Goal: Transaction & Acquisition: Download file/media

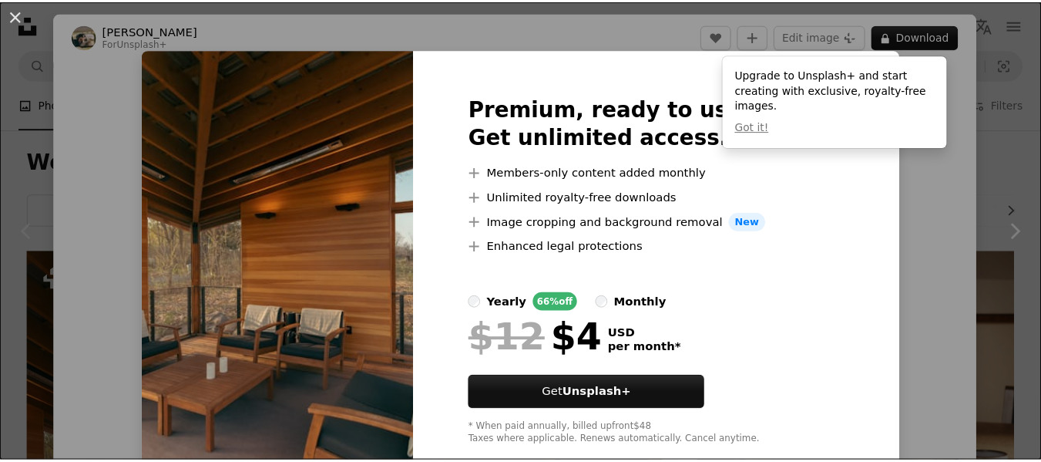
scroll to position [231, 0]
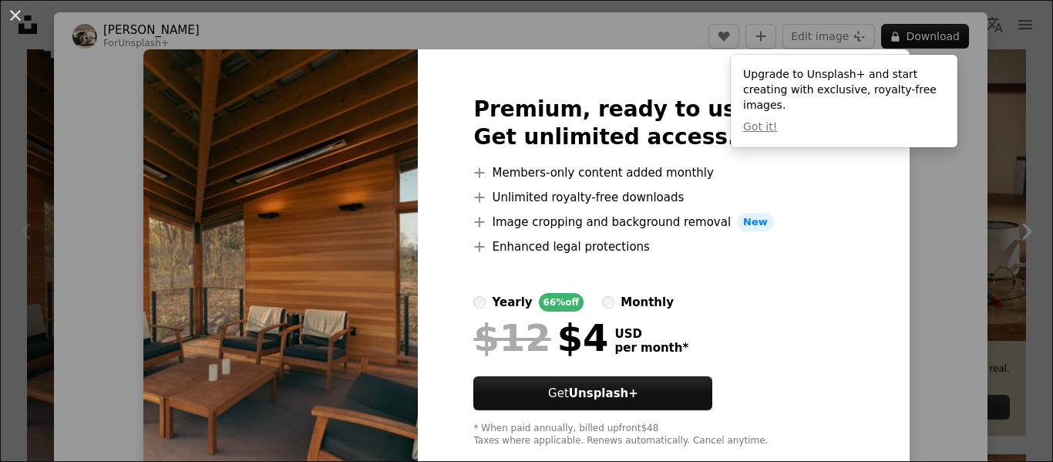
click at [908, 283] on div "An X shape Premium, ready to use images. Get unlimited access. A plus sign Memb…" at bounding box center [526, 231] width 1053 height 462
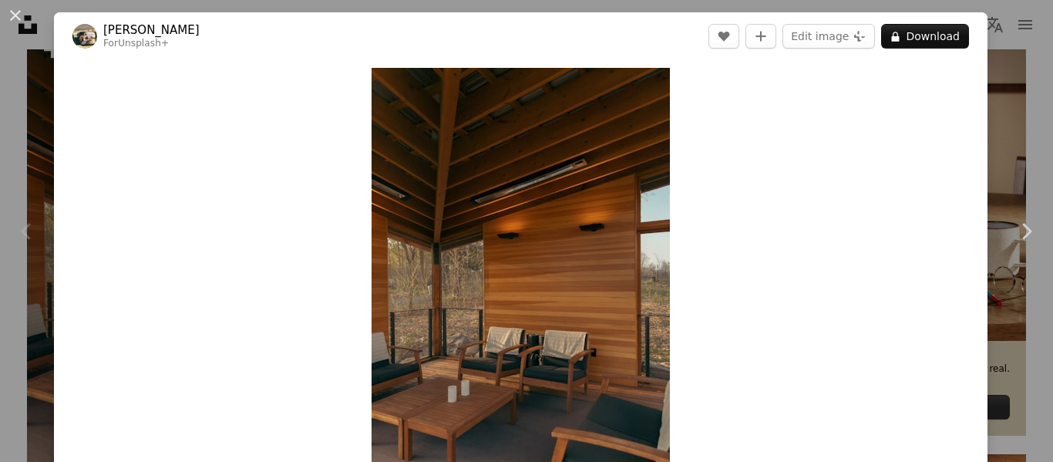
click at [982, 44] on div "An X shape Chevron left Chevron right Hans For Unsplash+ A heart A plus sign Ed…" at bounding box center [526, 231] width 1053 height 462
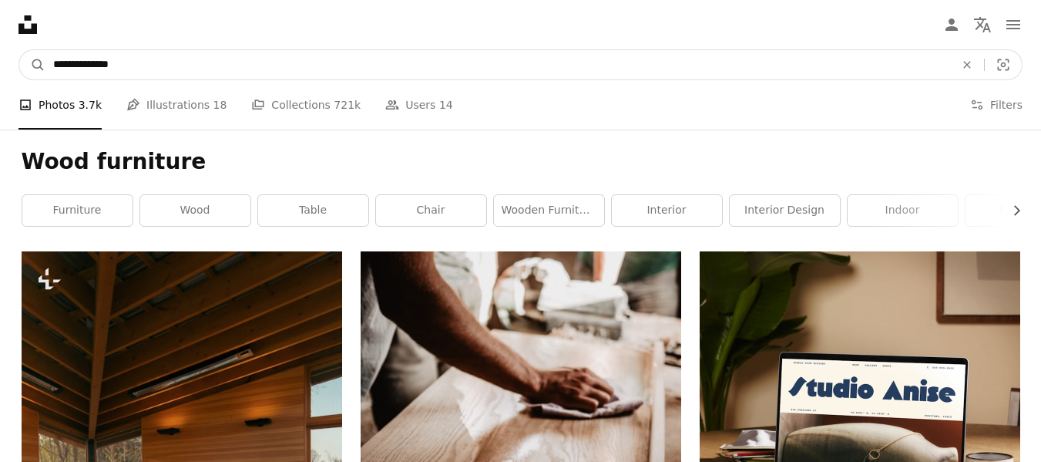
click at [114, 72] on input "**********" at bounding box center [497, 64] width 905 height 29
type input "*********"
click at [19, 50] on button "A magnifying glass" at bounding box center [32, 64] width 26 height 29
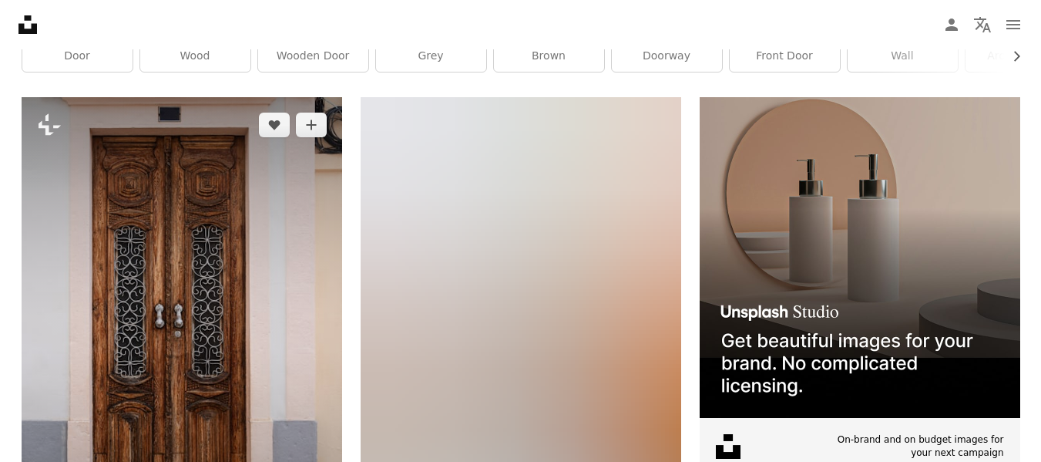
scroll to position [308, 0]
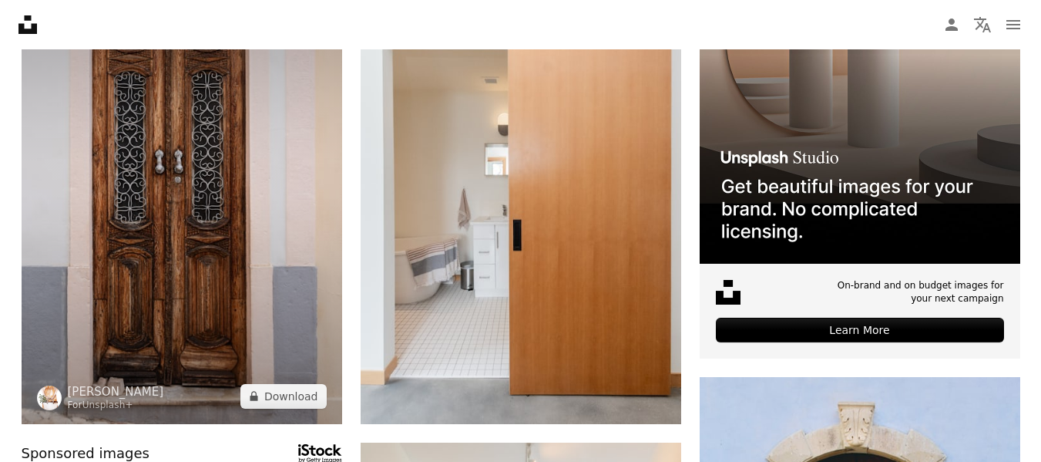
click at [311, 321] on img at bounding box center [182, 183] width 321 height 481
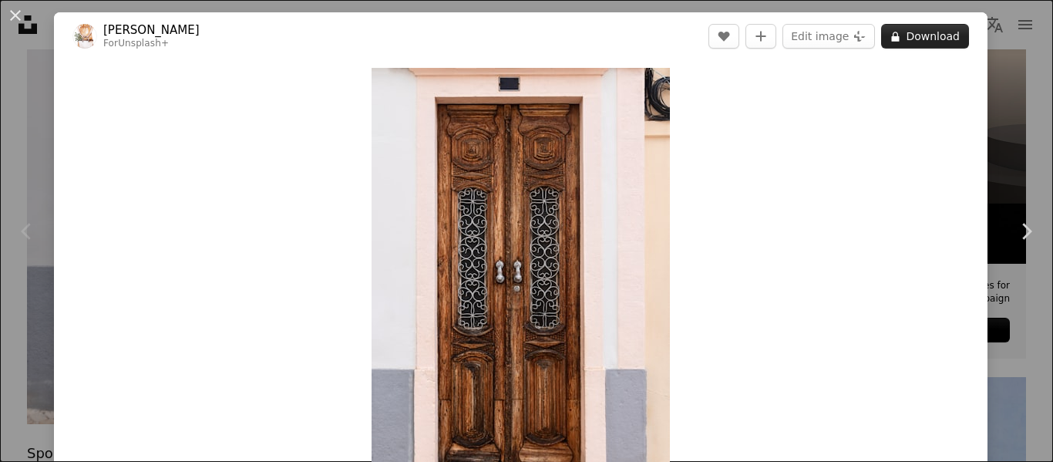
click at [881, 29] on button "A lock Download" at bounding box center [925, 36] width 88 height 25
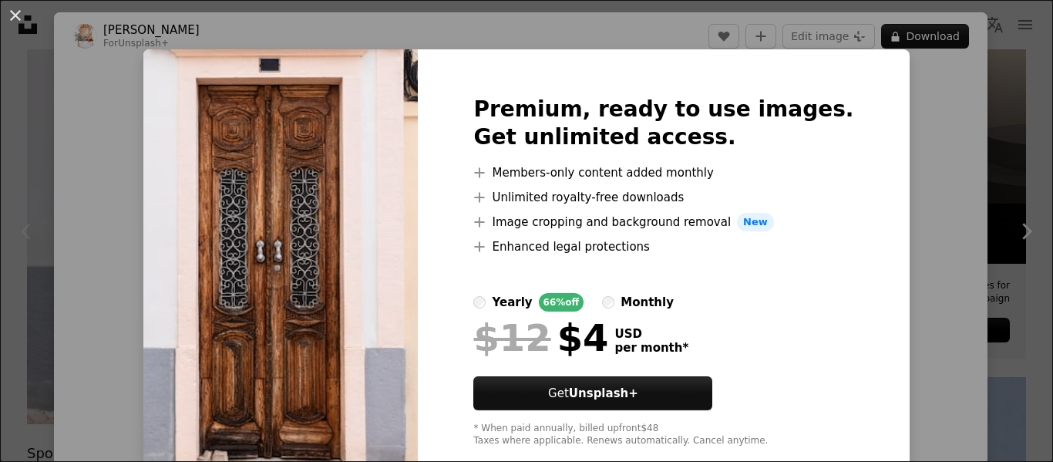
click at [1018, 163] on div "An X shape Premium, ready to use images. Get unlimited access. A plus sign Memb…" at bounding box center [526, 231] width 1053 height 462
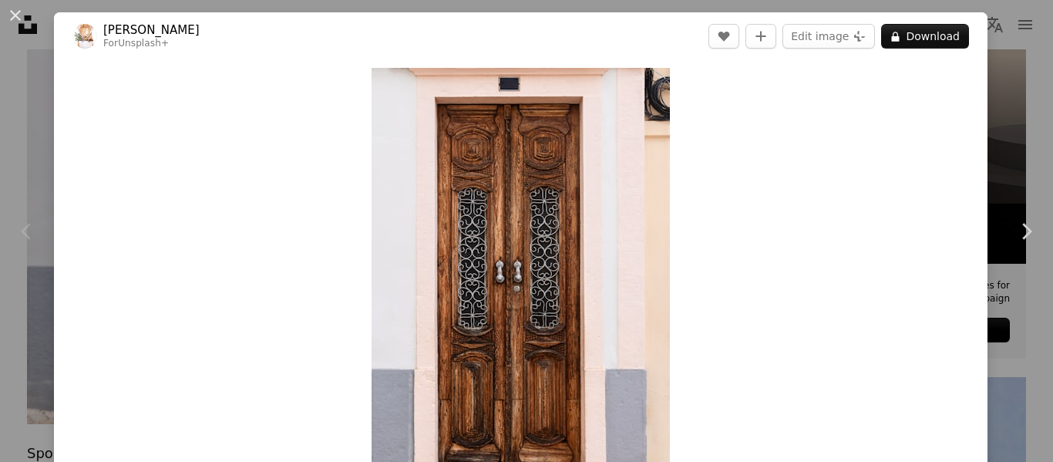
click at [1000, 152] on div "An X shape Chevron left Chevron right [PERSON_NAME] For Unsplash+ A heart A plu…" at bounding box center [526, 231] width 1053 height 462
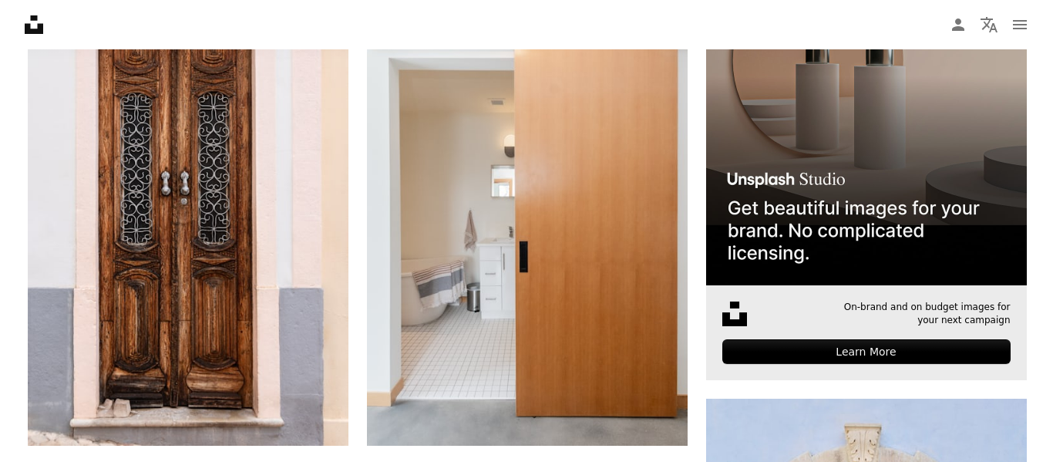
scroll to position [308, 0]
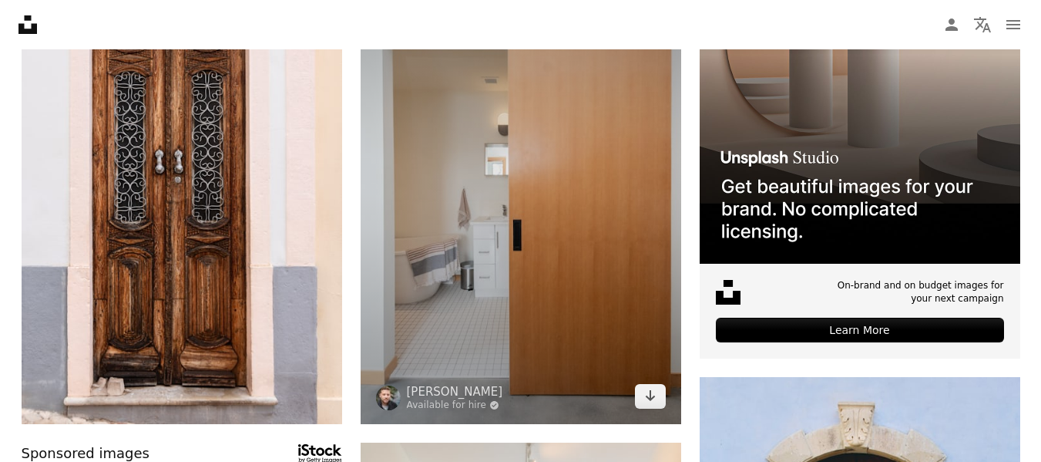
click at [623, 185] on img at bounding box center [521, 183] width 321 height 481
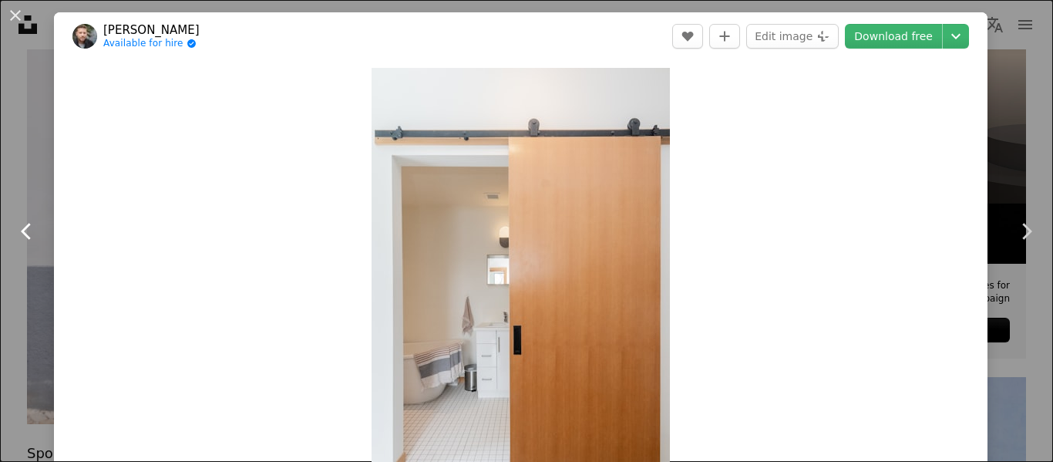
click at [17, 159] on link "Chevron left" at bounding box center [27, 231] width 54 height 148
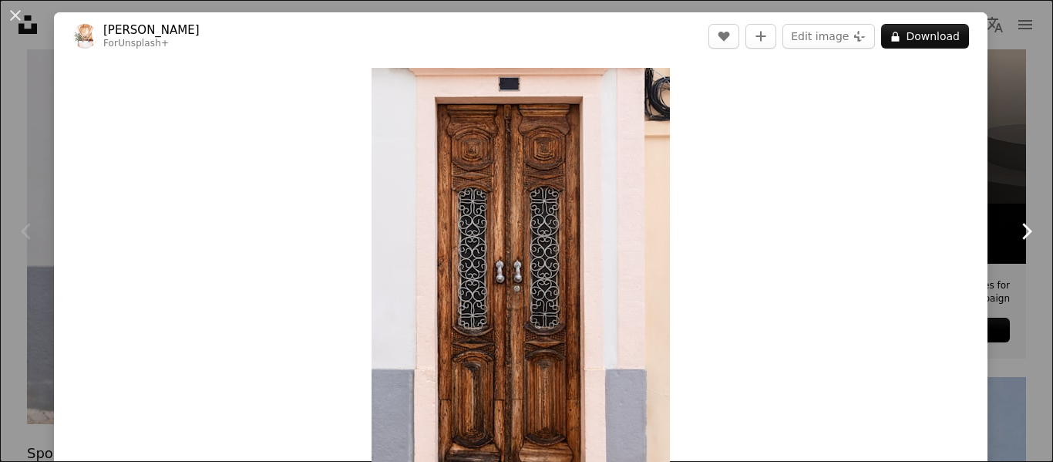
click at [1013, 237] on icon "Chevron right" at bounding box center [1025, 231] width 25 height 25
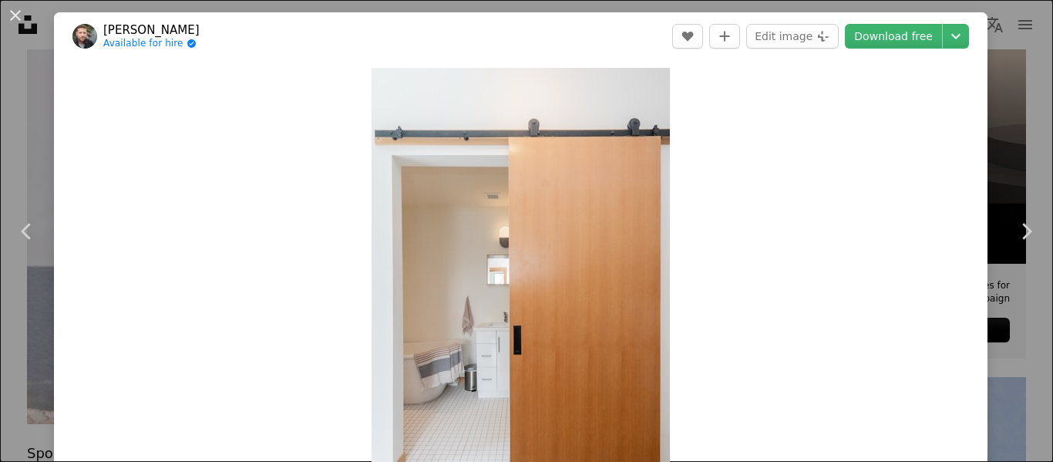
click at [989, 131] on div "An X shape Chevron left Chevron right [PERSON_NAME] Available for hire A checkm…" at bounding box center [526, 231] width 1053 height 462
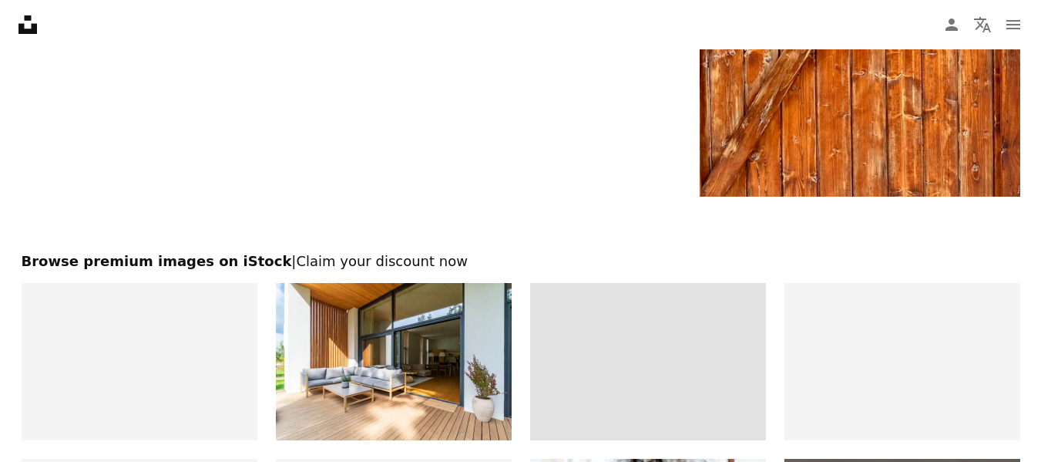
scroll to position [3621, 0]
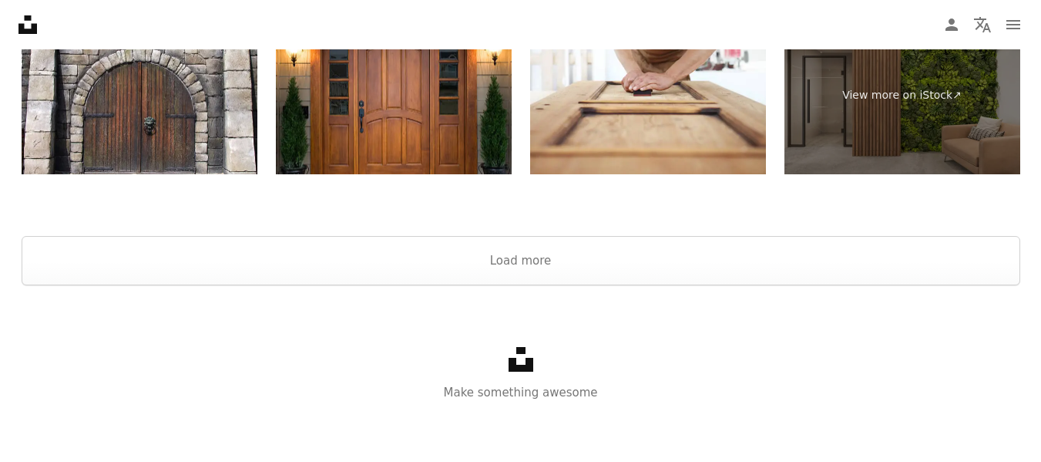
click at [571, 285] on div "Unsplash logo Make something awesome" at bounding box center [520, 374] width 1041 height 178
click at [566, 269] on button "Load more" at bounding box center [521, 260] width 999 height 49
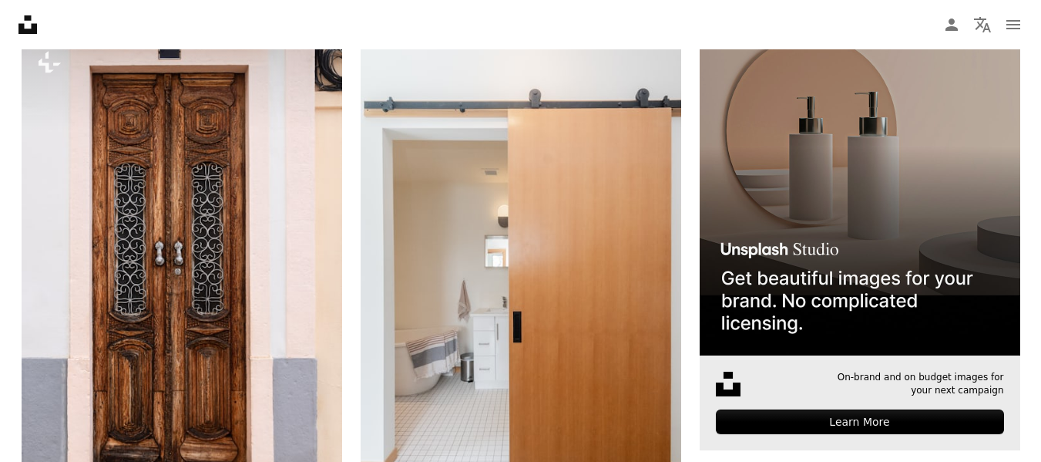
scroll to position [324, 0]
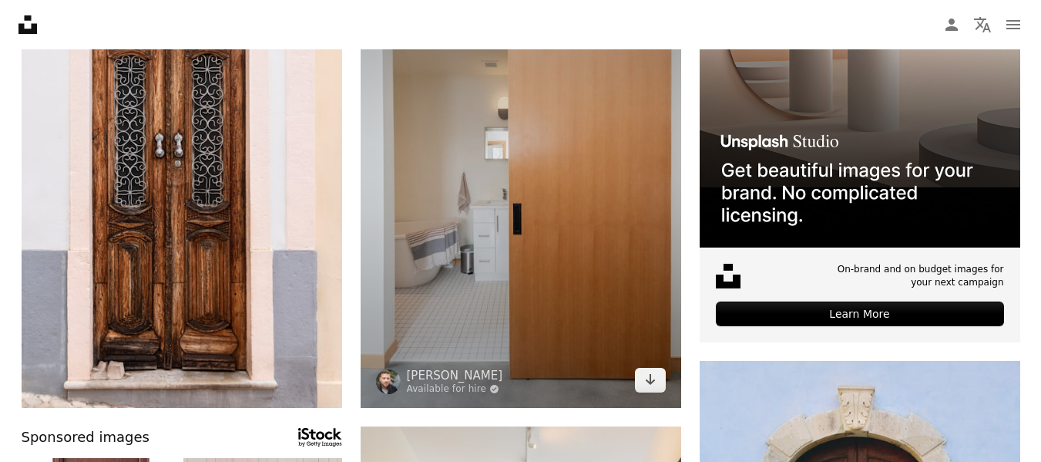
click at [566, 242] on img at bounding box center [521, 167] width 321 height 481
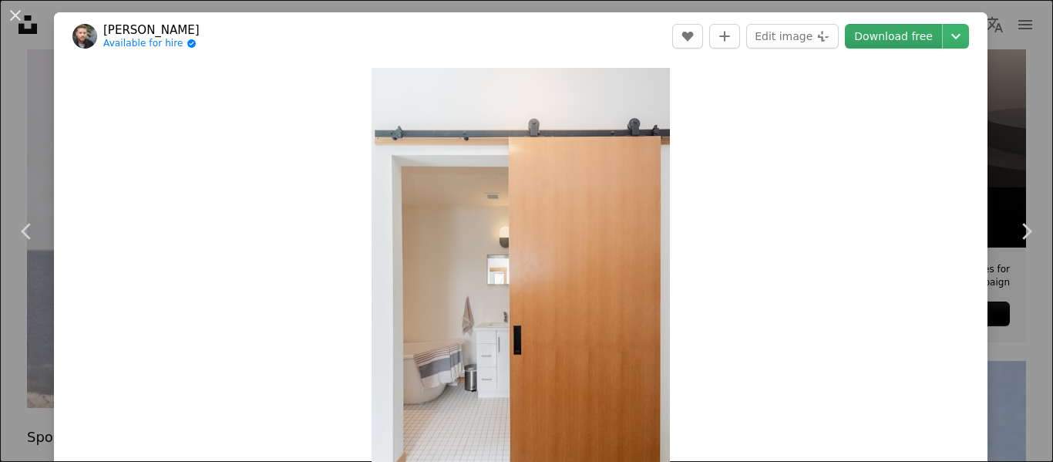
click at [873, 36] on link "Download free" at bounding box center [892, 36] width 97 height 25
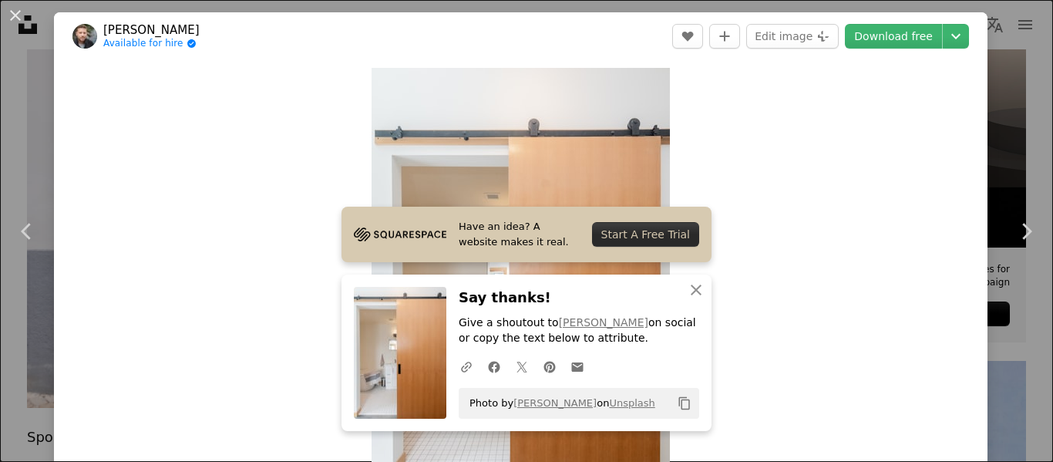
click at [35, 131] on div "An X shape Chevron left Chevron right [PERSON_NAME] Available for hire A checkm…" at bounding box center [526, 231] width 1053 height 462
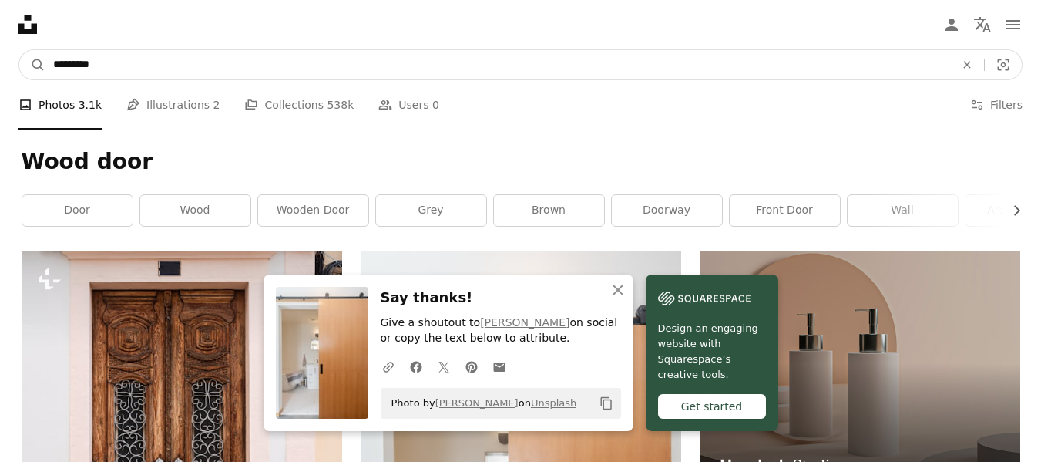
click at [270, 63] on input "*********" at bounding box center [497, 64] width 905 height 29
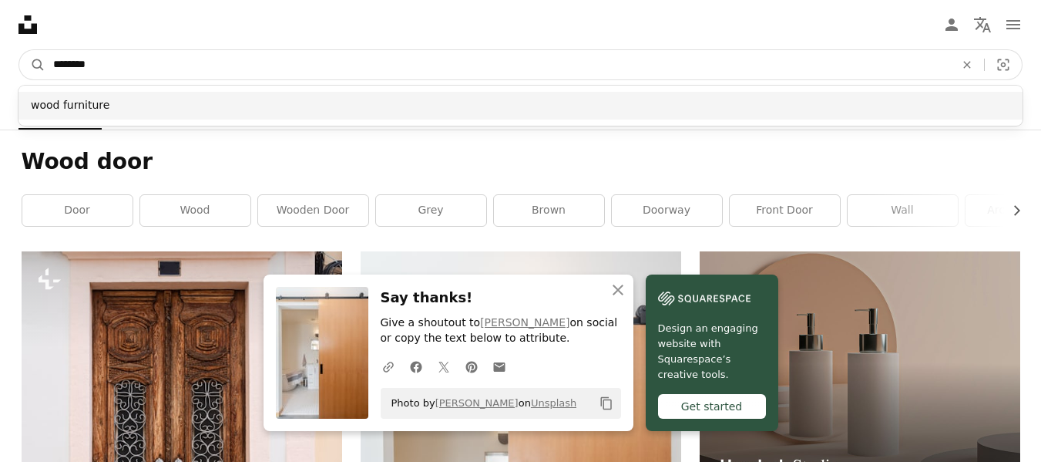
type input "********"
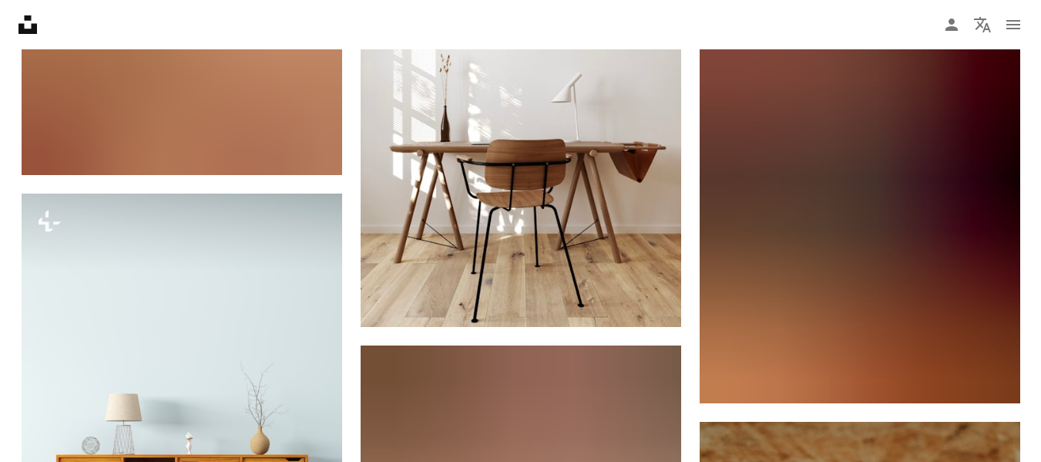
scroll to position [4700, 0]
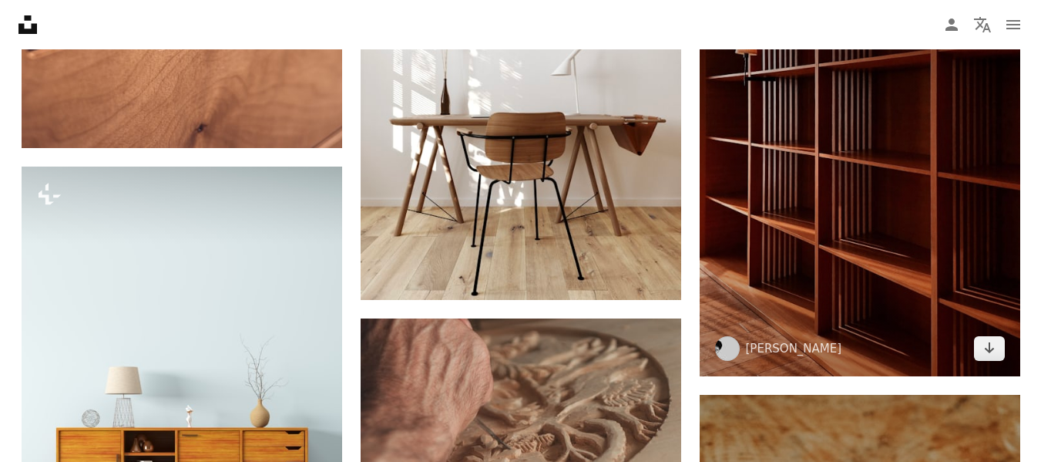
click at [887, 157] on img at bounding box center [860, 175] width 321 height 401
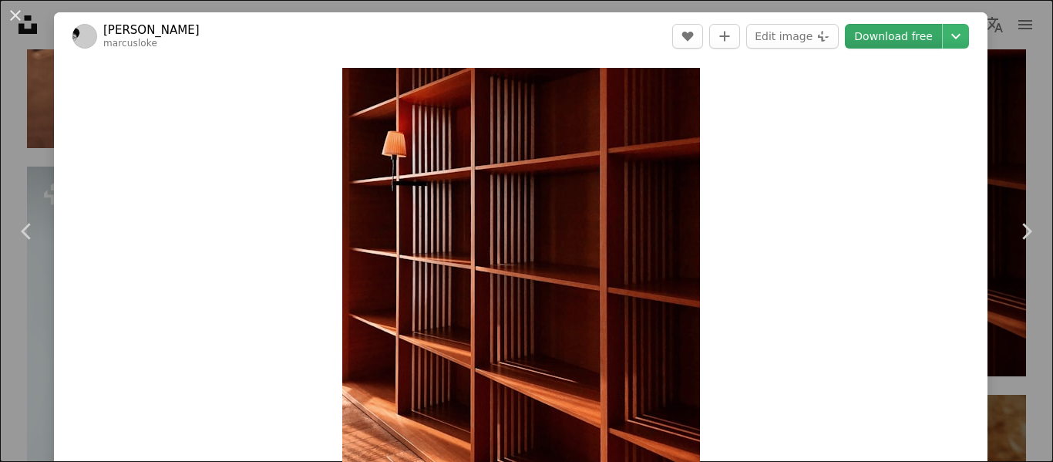
click at [857, 29] on link "Download free" at bounding box center [892, 36] width 97 height 25
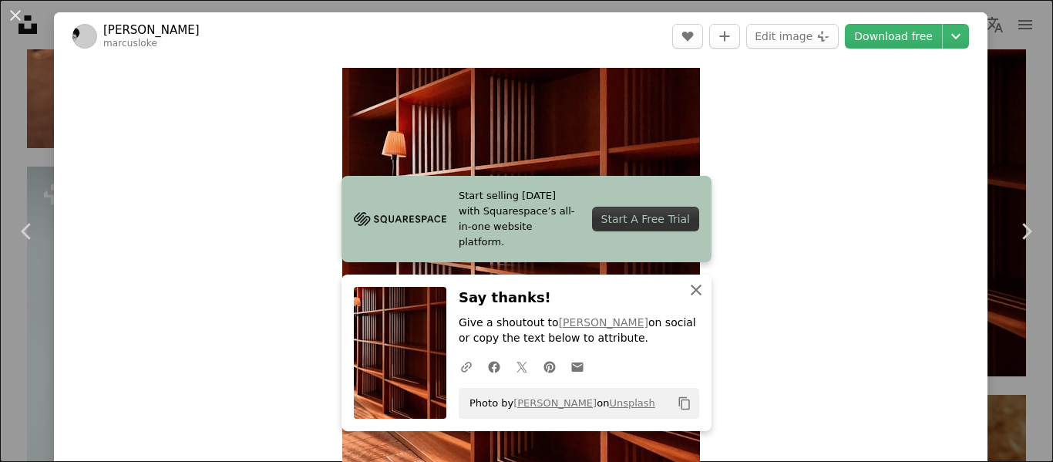
click at [690, 292] on icon "button" at bounding box center [695, 289] width 11 height 11
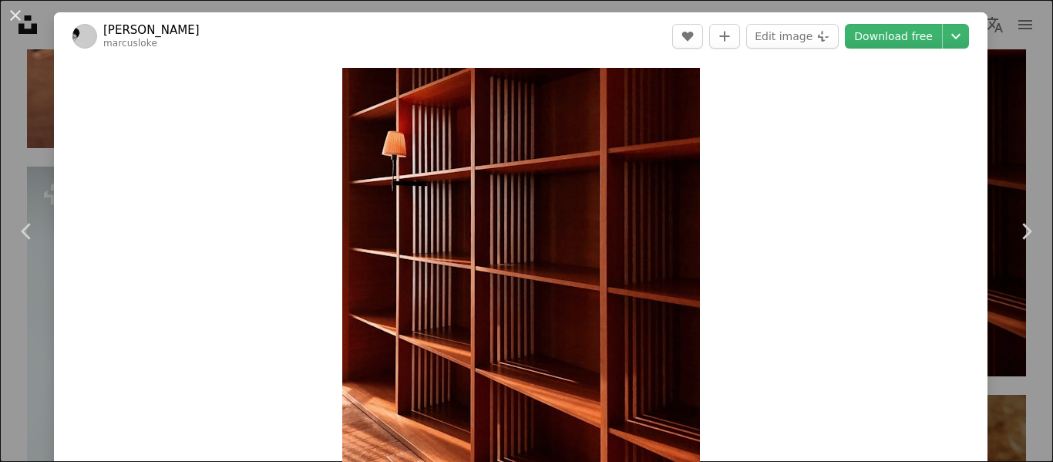
click at [32, 119] on div "An X shape Chevron left Chevron right [PERSON_NAME] marcusloke A heart A plus s…" at bounding box center [526, 231] width 1053 height 462
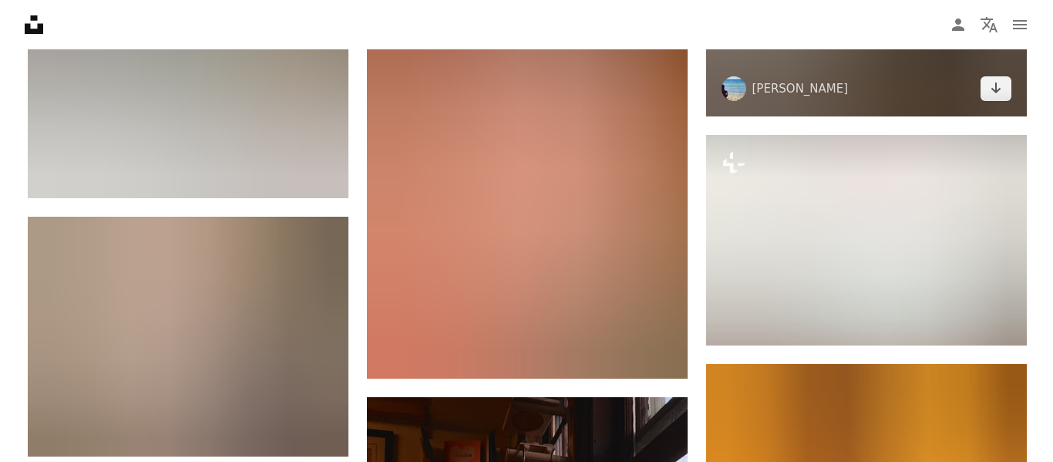
scroll to position [13484, 0]
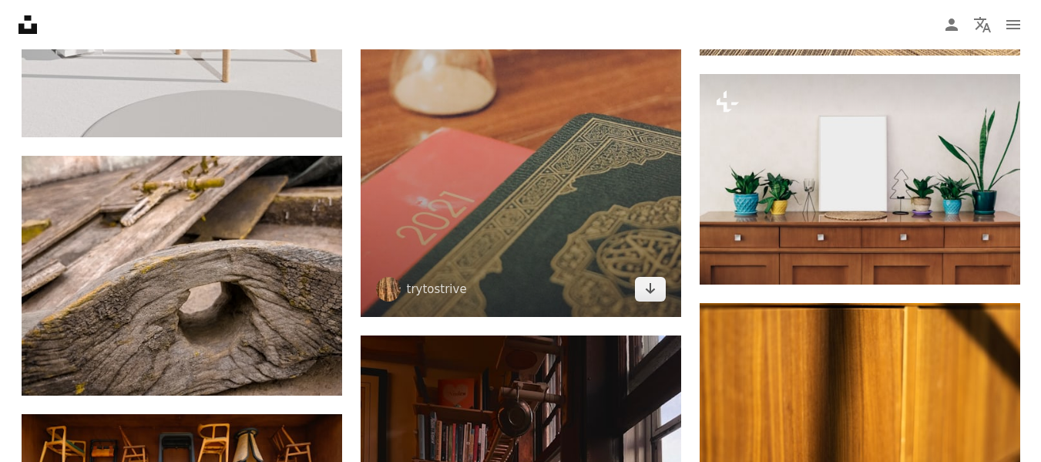
click at [619, 134] on img at bounding box center [521, 76] width 321 height 481
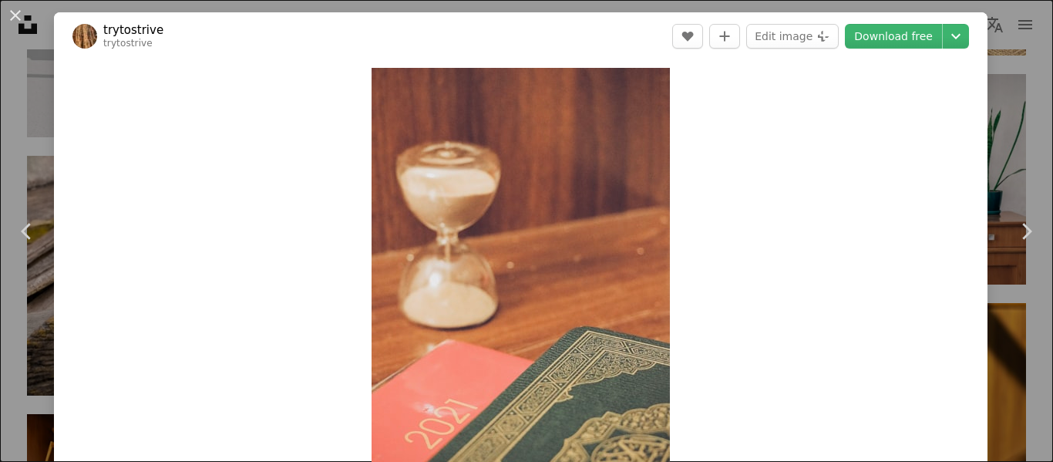
click at [28, 133] on div "An X shape Chevron left Chevron right trytostrive trytostrive A heart A plus si…" at bounding box center [526, 231] width 1053 height 462
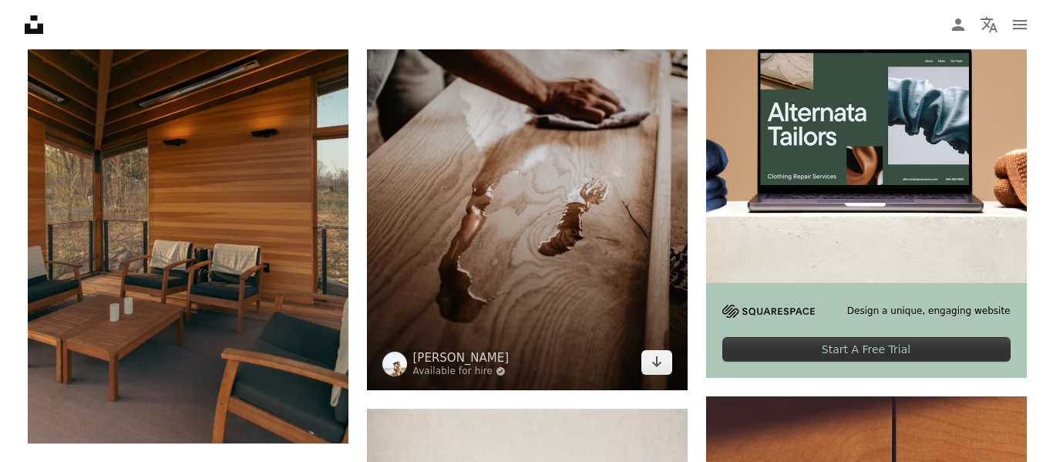
scroll to position [308, 0]
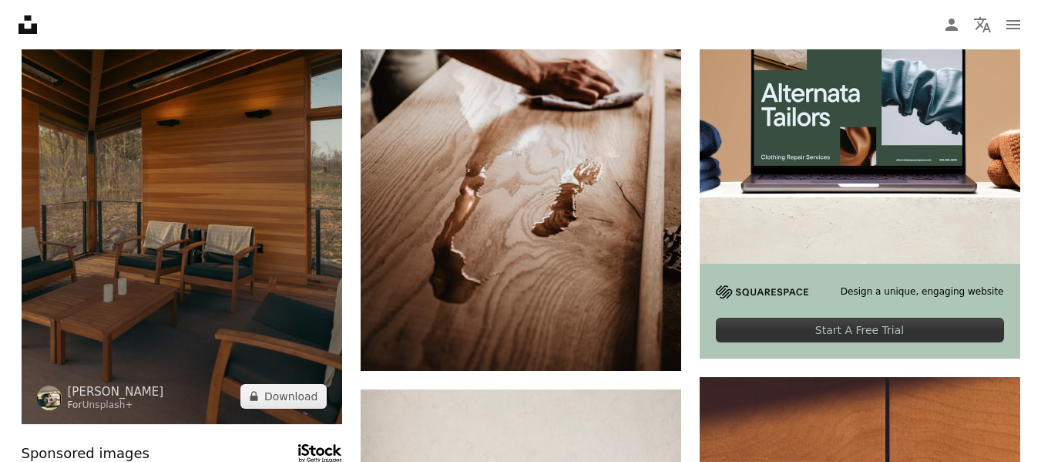
click at [266, 209] on img at bounding box center [182, 183] width 321 height 481
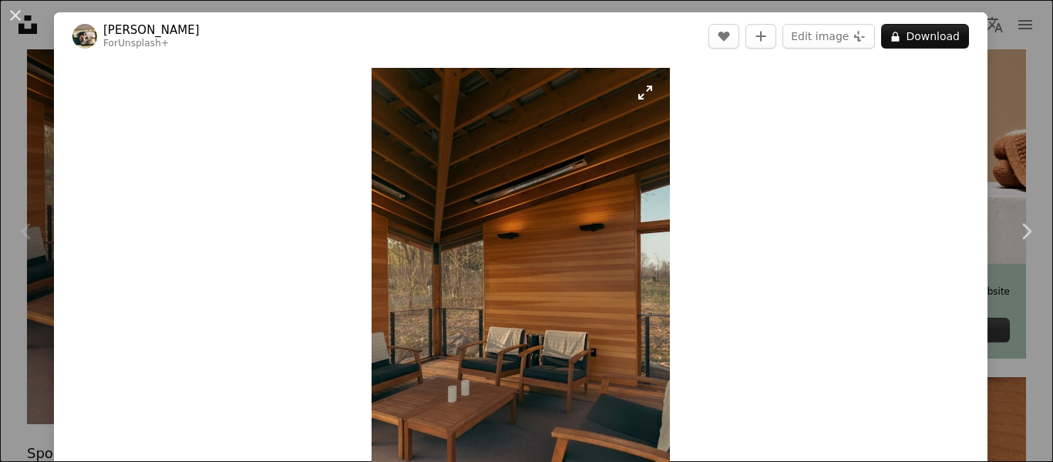
click at [640, 91] on img "Zoom in on this image" at bounding box center [520, 292] width 298 height 448
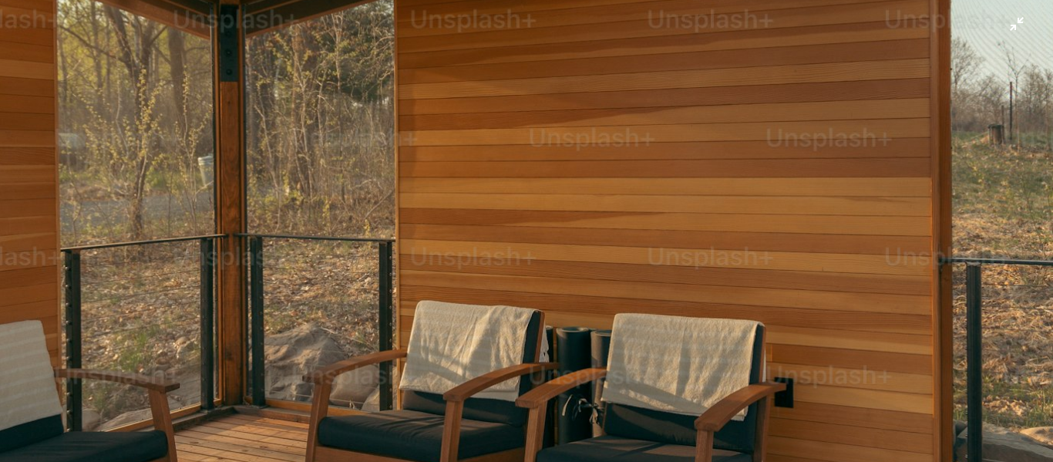
scroll to position [697, 0]
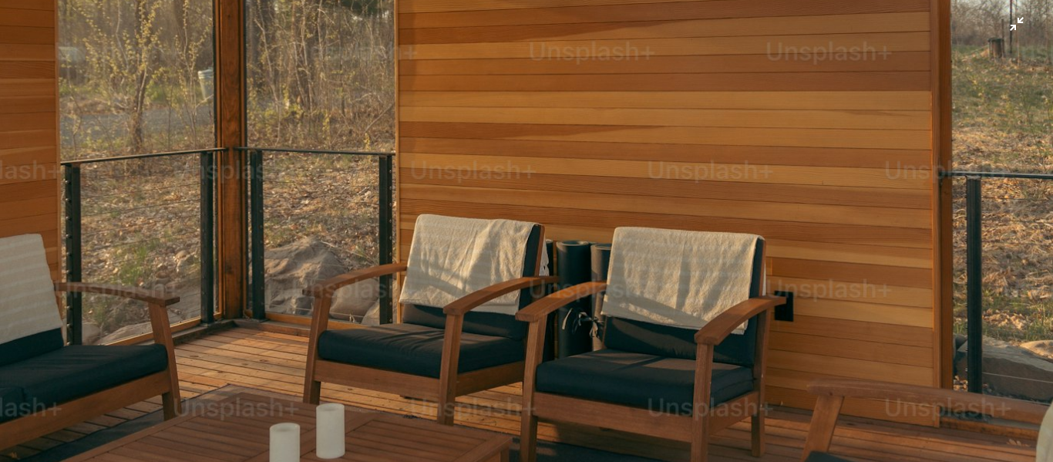
click at [623, 136] on img "Zoom out on this image" at bounding box center [526, 92] width 1054 height 1581
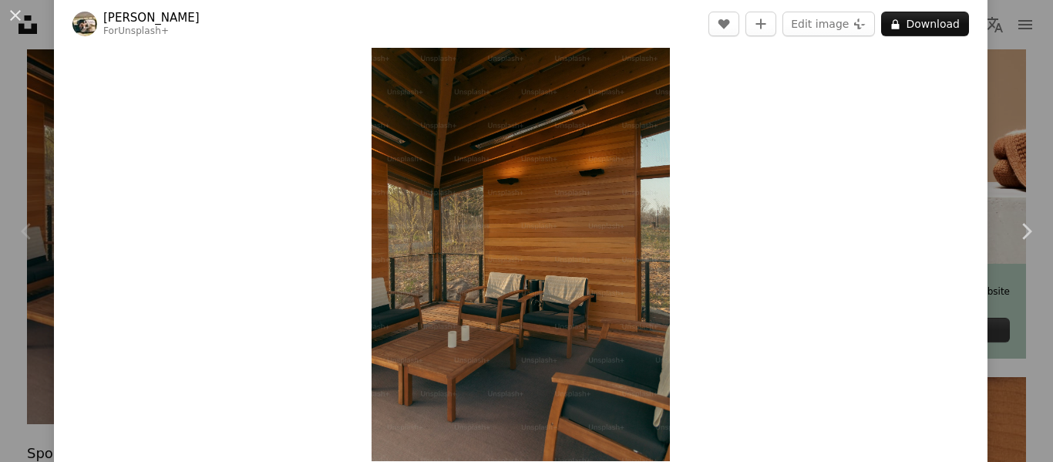
click at [603, 170] on img "Zoom in on this image" at bounding box center [520, 237] width 298 height 447
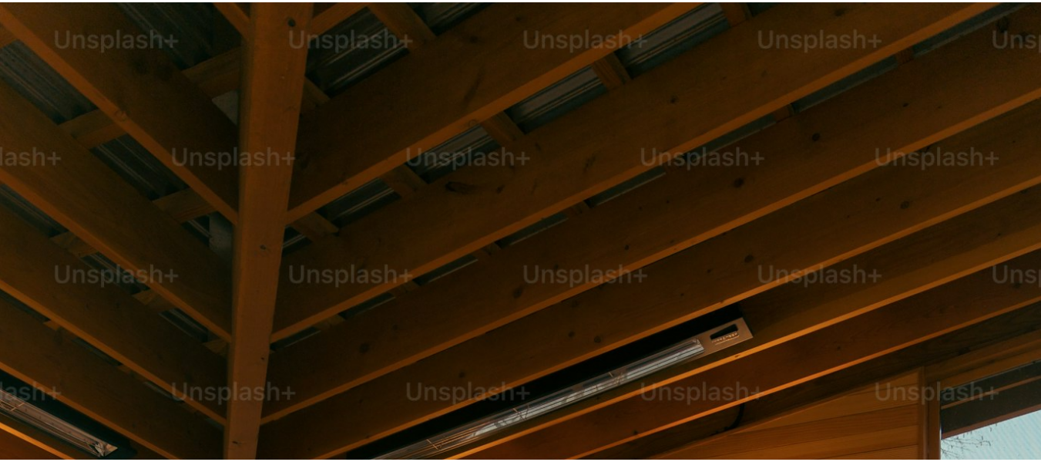
scroll to position [543, 0]
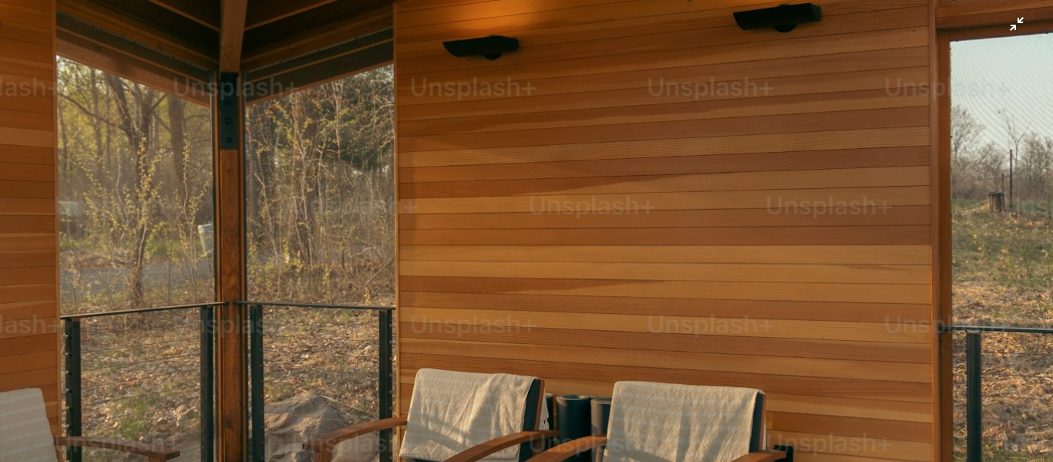
click at [733, 156] on img "Zoom out on this image" at bounding box center [526, 246] width 1054 height 1581
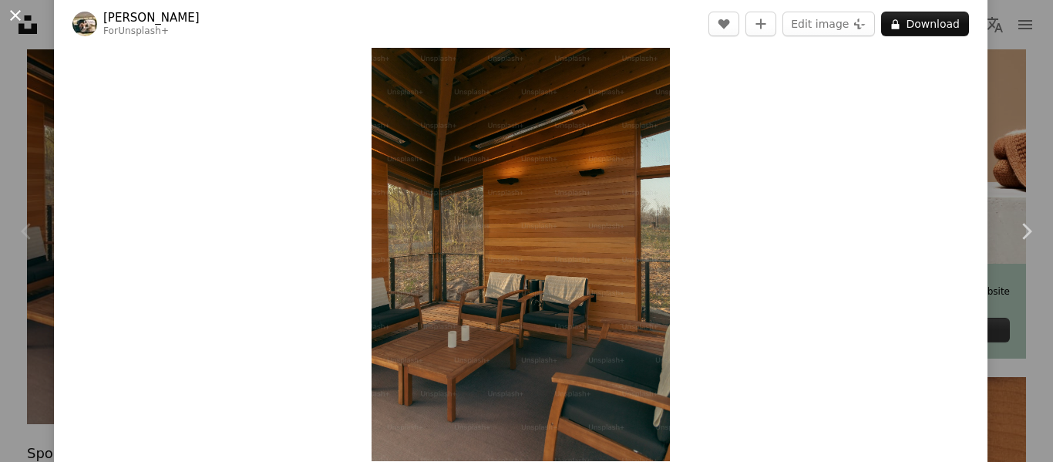
click at [21, 22] on button "An X shape" at bounding box center [15, 15] width 18 height 18
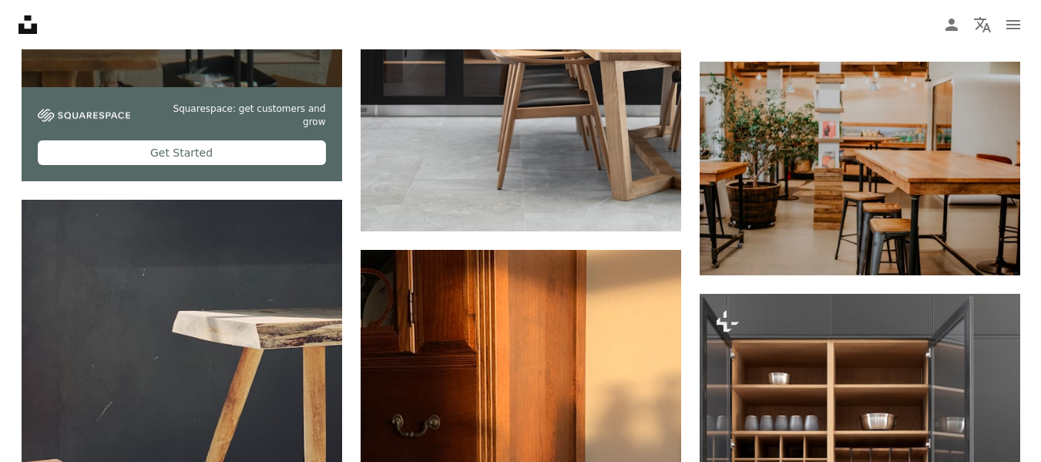
scroll to position [3698, 0]
